Goal: Find specific page/section: Find specific page/section

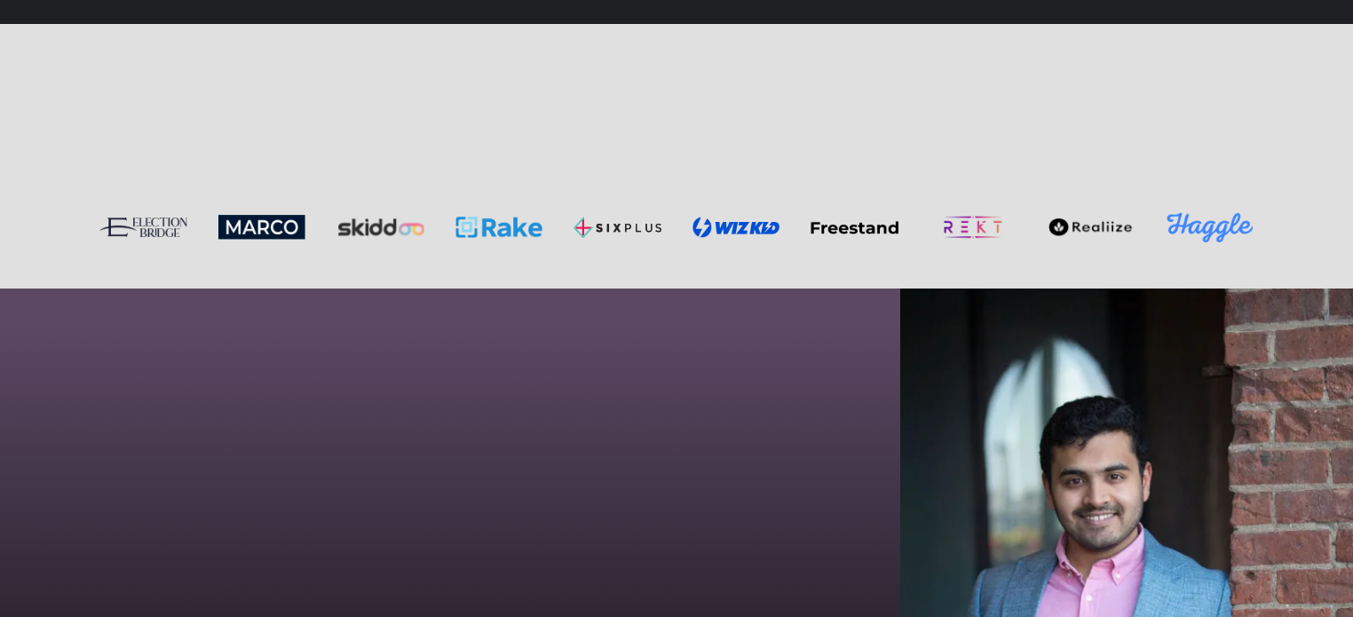
scroll to position [4884, 0]
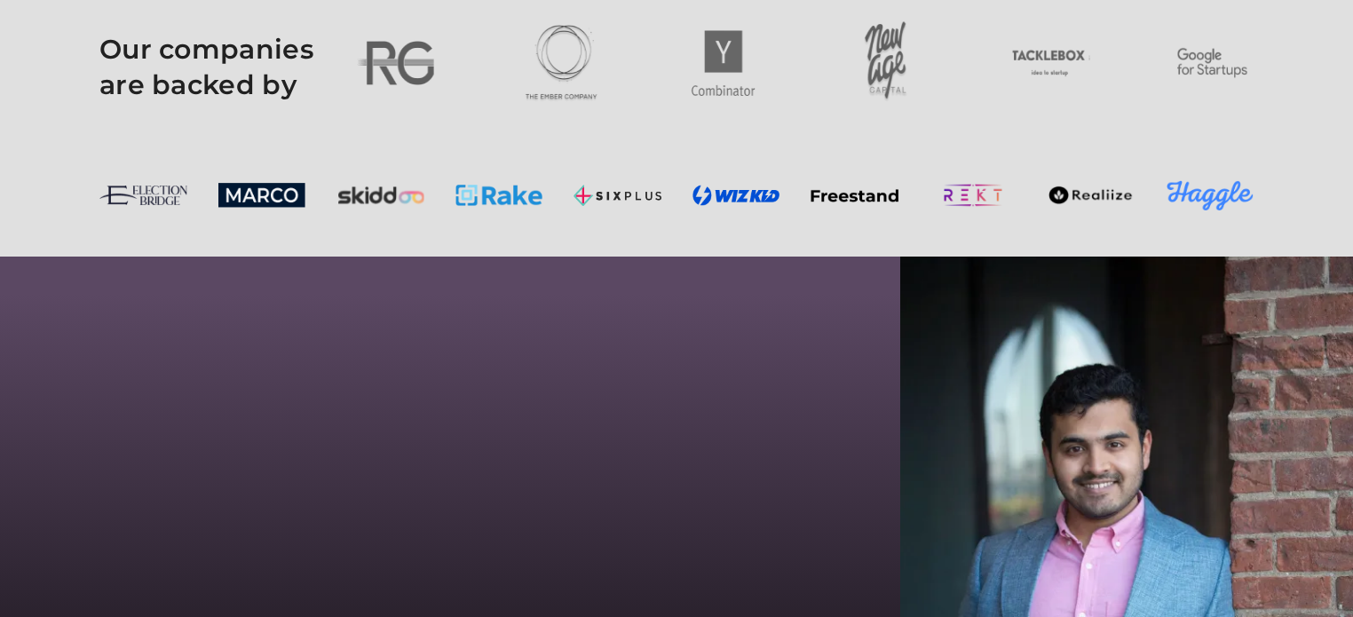
click at [1190, 210] on img at bounding box center [1211, 195] width 88 height 30
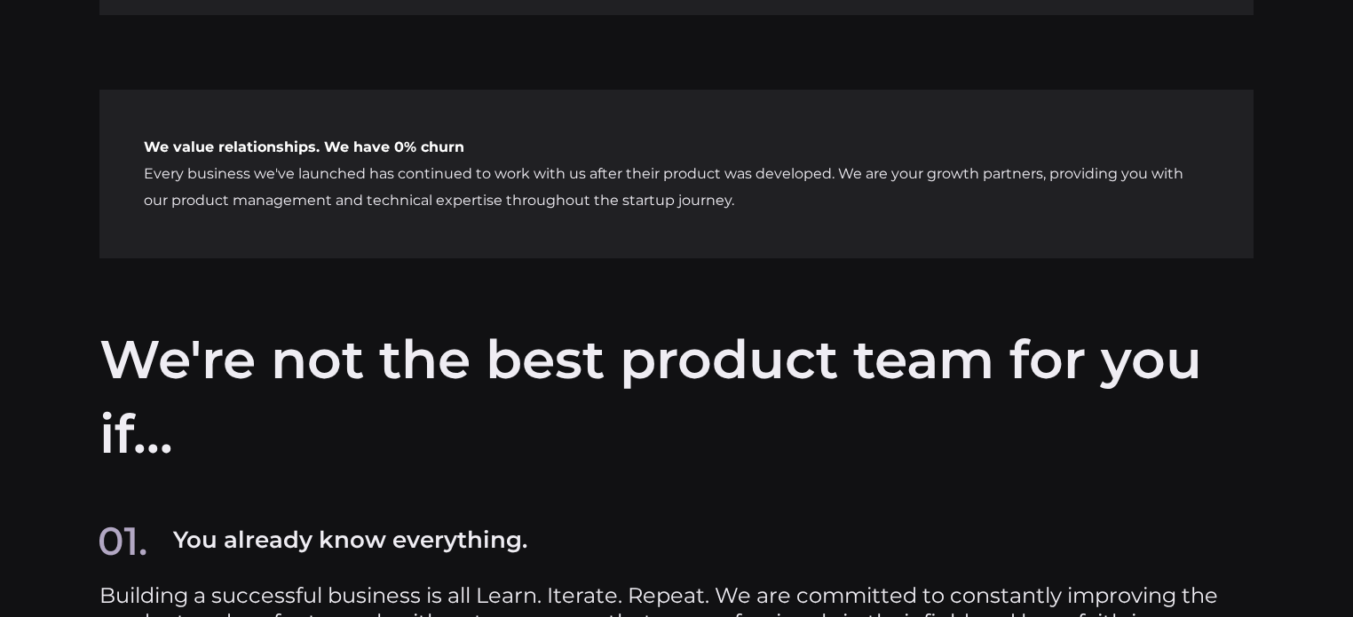
scroll to position [9539, 0]
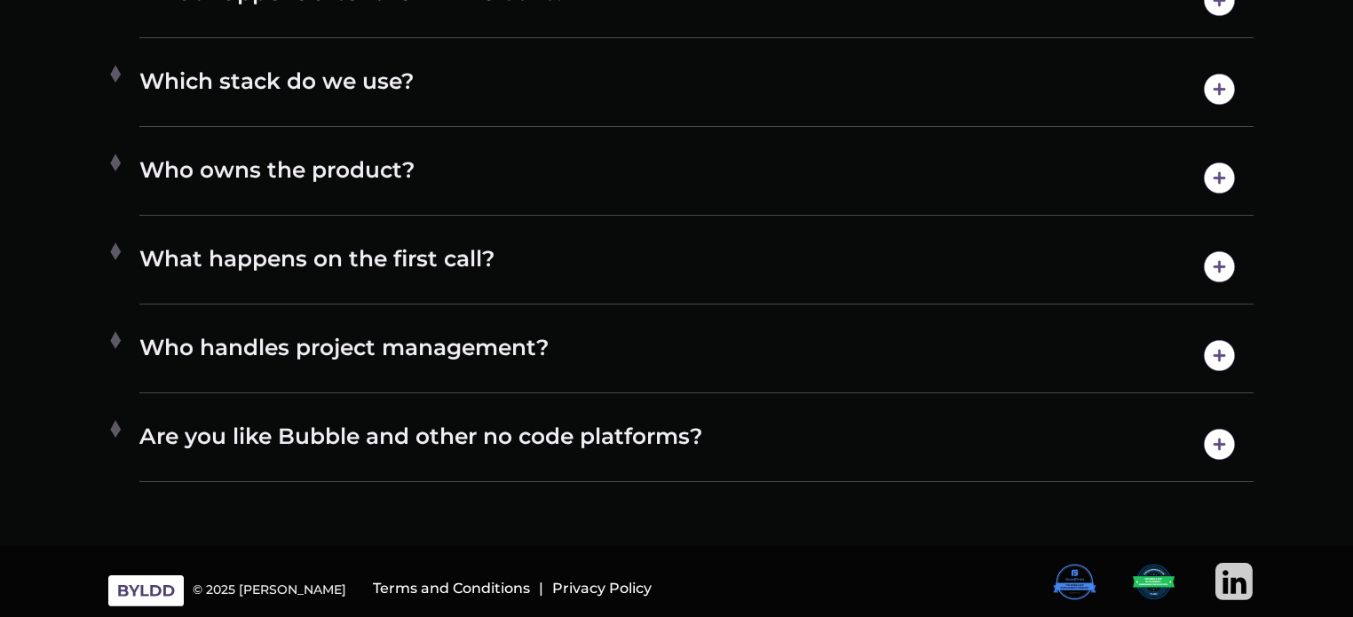
click at [1081, 582] on img at bounding box center [1075, 582] width 44 height 38
click at [1158, 588] on img at bounding box center [1154, 582] width 44 height 38
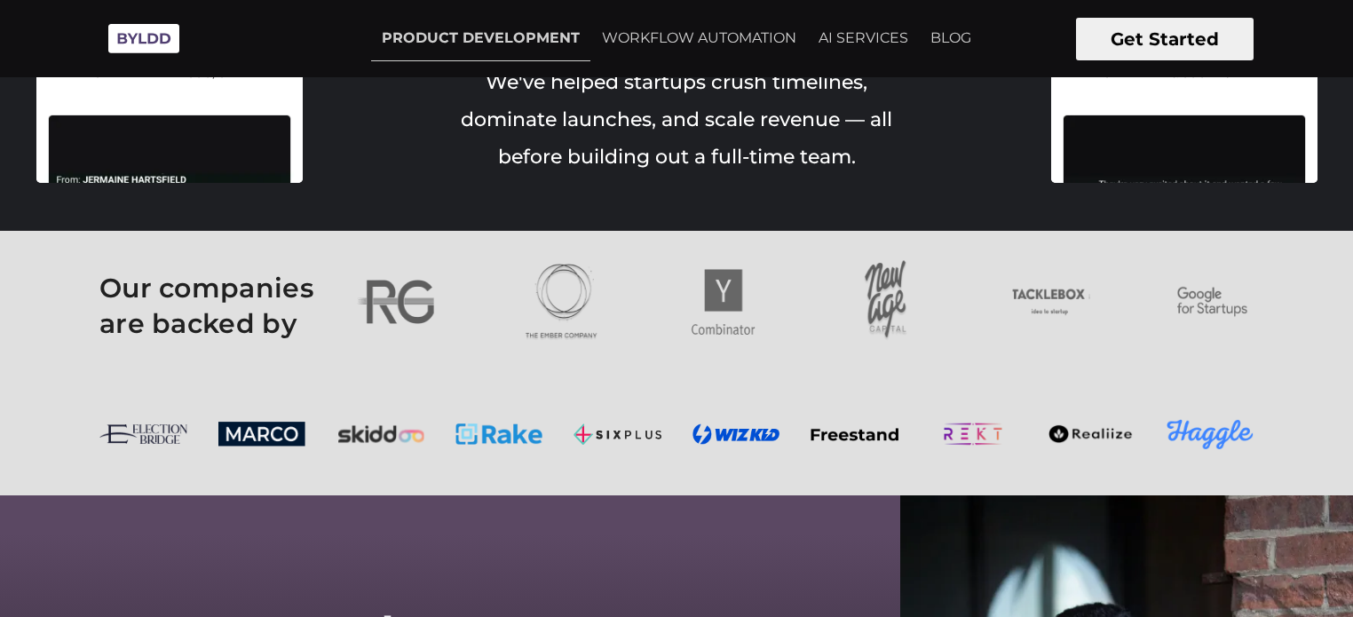
scroll to position [0, 0]
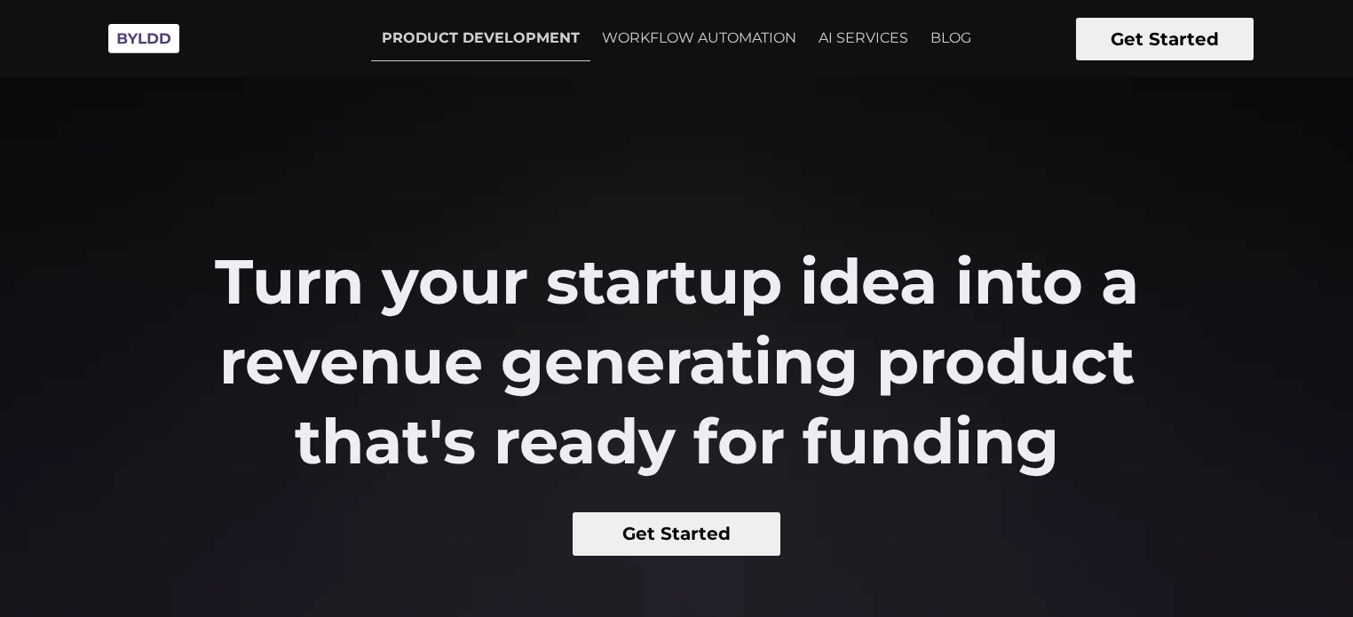
click at [164, 52] on img at bounding box center [143, 38] width 89 height 49
click at [952, 39] on link "BLOG" at bounding box center [951, 38] width 62 height 44
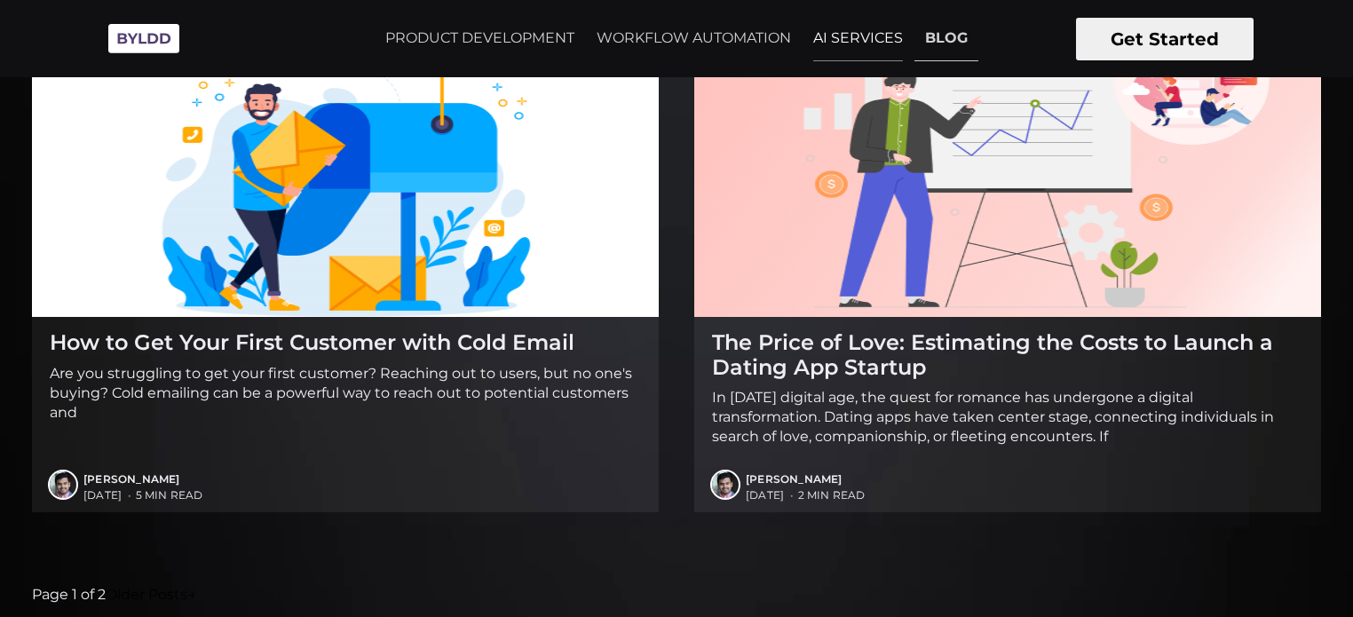
scroll to position [2469, 0]
